Goal: Find specific page/section: Find specific page/section

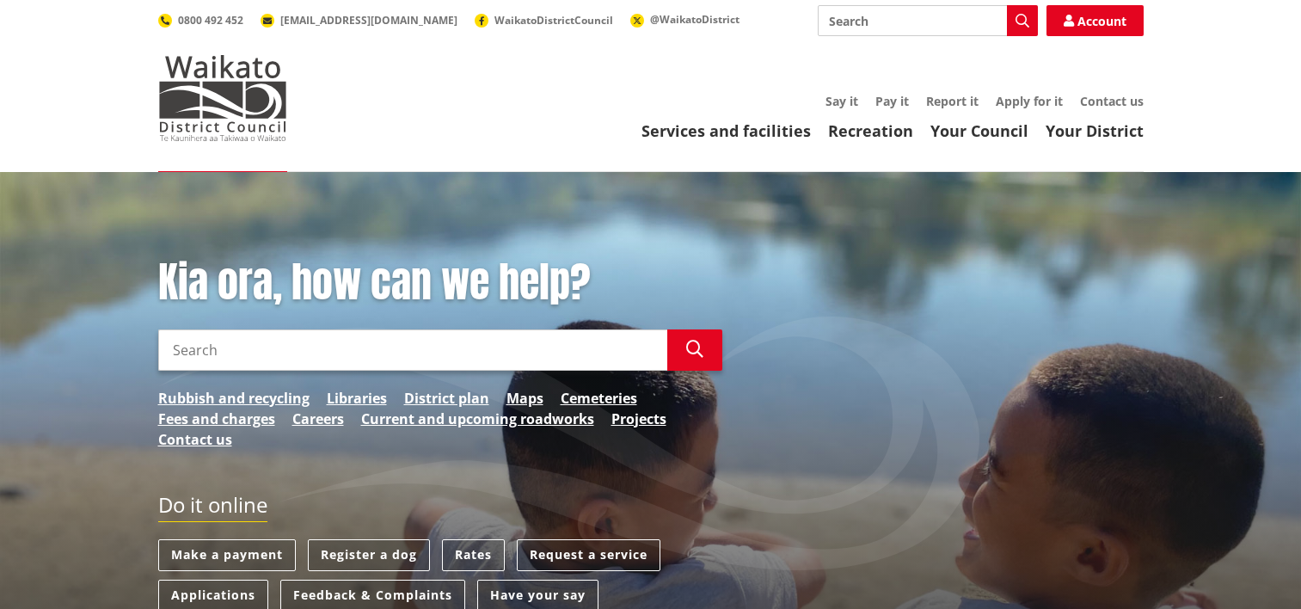
scroll to position [86, 0]
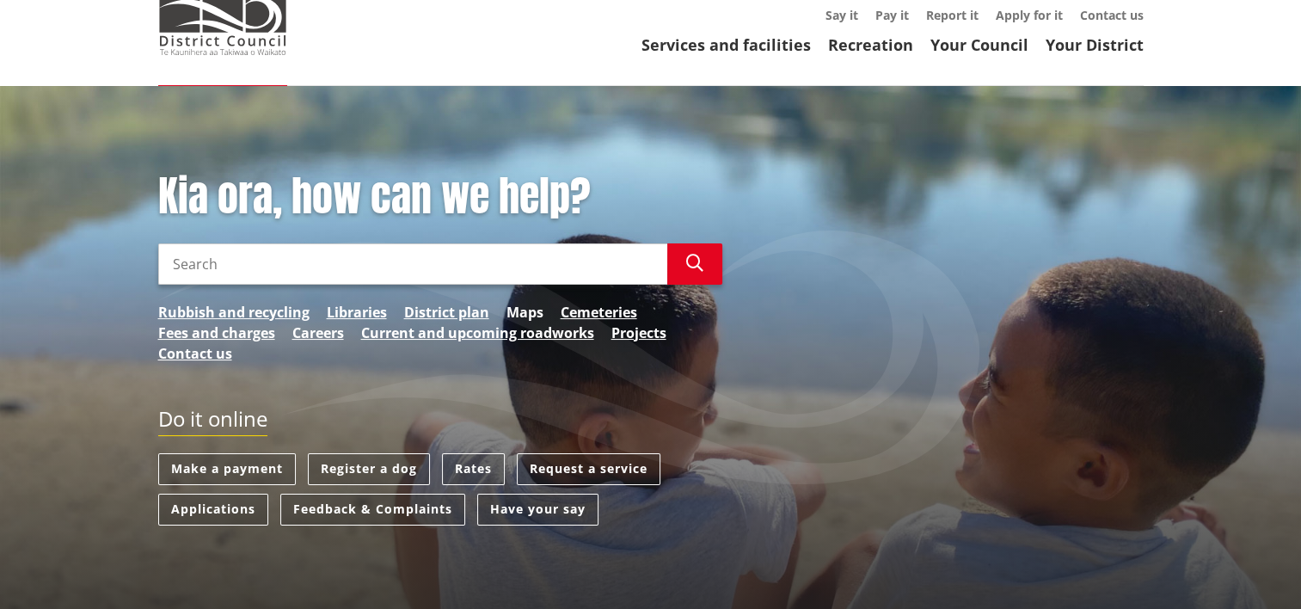
click at [522, 306] on link "Maps" at bounding box center [524, 312] width 37 height 21
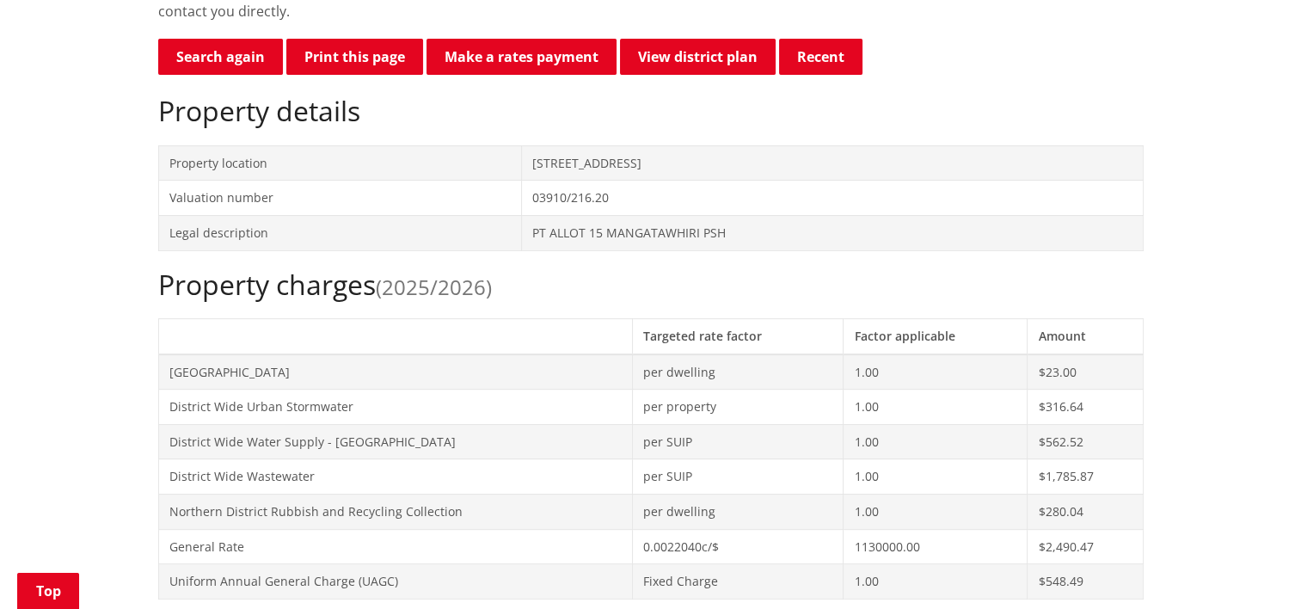
scroll to position [516, 0]
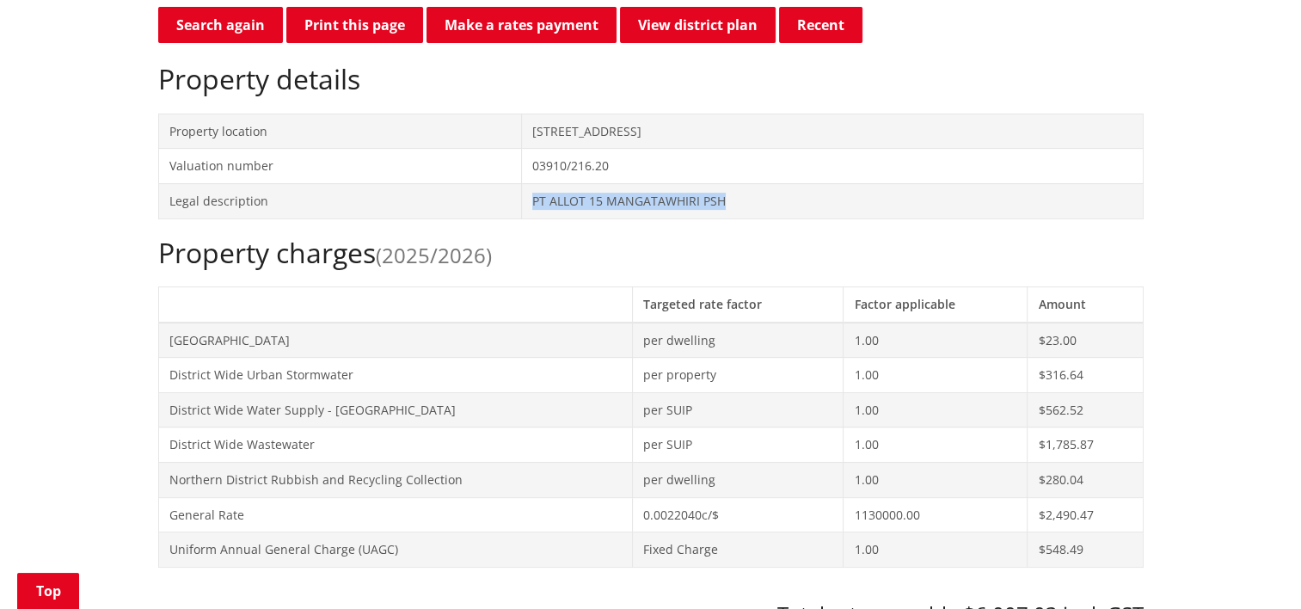
drag, startPoint x: 733, startPoint y: 199, endPoint x: 519, endPoint y: 213, distance: 214.5
click at [521, 213] on td "PT ALLOT 15 MANGATAWHIRI PSH" at bounding box center [831, 200] width 621 height 35
copy td "PT ALLOT 15 MANGATAWHIRI PSH"
